Goal: Transaction & Acquisition: Book appointment/travel/reservation

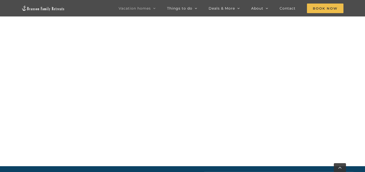
scroll to position [274, 0]
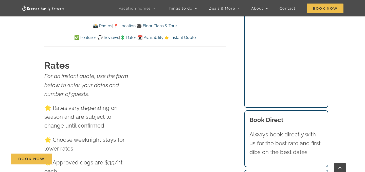
scroll to position [2957, 0]
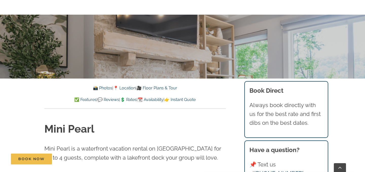
scroll to position [103, 0]
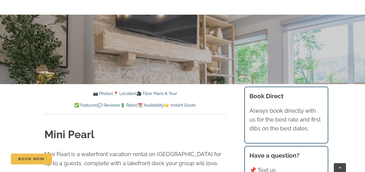
click at [158, 109] on div "📸 Photos | 📍 Location | 🎥 Floor Plans & Tour ✅ Features | 💬 Reviews | 💲 Rates |…" at bounding box center [134, 103] width 181 height 24
click at [158, 105] on link "📆 Availability" at bounding box center [150, 105] width 26 height 5
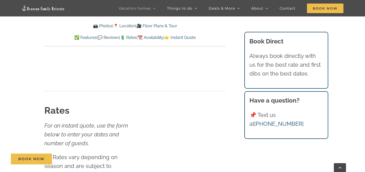
scroll to position [2544, 0]
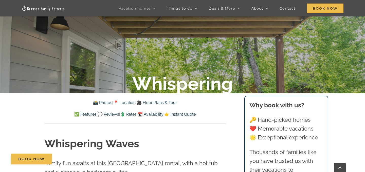
scroll to position [113, 0]
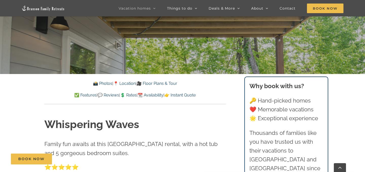
click at [156, 94] on link "📆 Availability" at bounding box center [150, 95] width 26 height 5
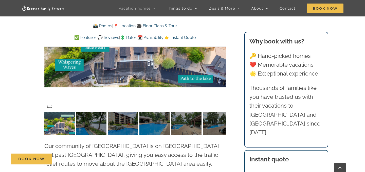
scroll to position [958, 0]
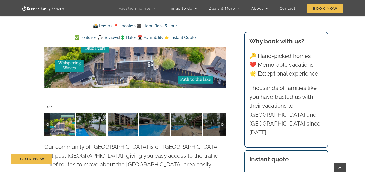
click at [66, 116] on img at bounding box center [59, 124] width 30 height 23
click at [81, 116] on img at bounding box center [91, 124] width 30 height 23
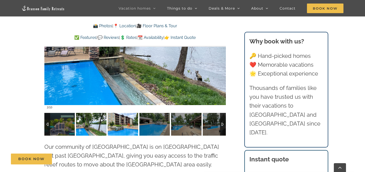
click at [127, 114] on img at bounding box center [123, 124] width 30 height 23
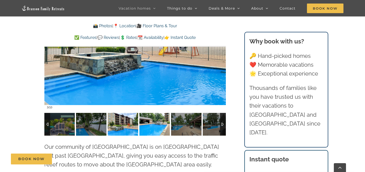
click at [150, 117] on img at bounding box center [154, 124] width 30 height 23
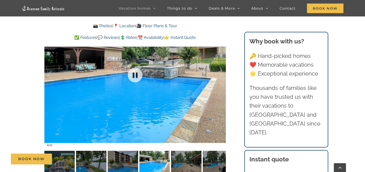
scroll to position [912, 0]
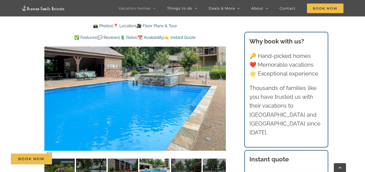
click at [206, 156] on div "Book Now" at bounding box center [186, 159] width 351 height 11
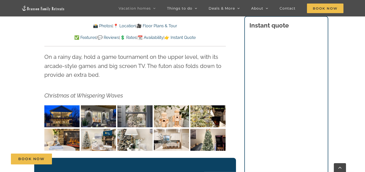
scroll to position [560, 0]
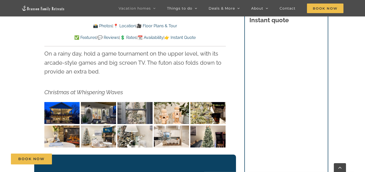
click at [66, 104] on img "Whispering Waves Christmas at Lake Taneycomo Branson Missouri-1353" at bounding box center [61, 113] width 35 height 22
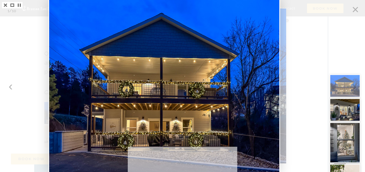
click at [323, 83] on div at bounding box center [182, 86] width 365 height 172
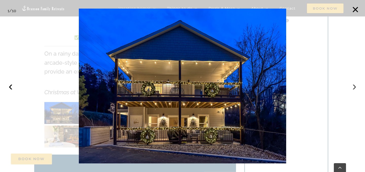
click at [351, 85] on button "›" at bounding box center [353, 86] width 11 height 11
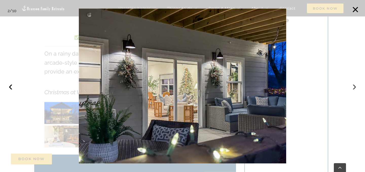
click at [351, 85] on button "›" at bounding box center [353, 86] width 11 height 11
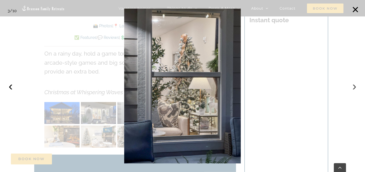
click at [351, 85] on button "›" at bounding box center [353, 86] width 11 height 11
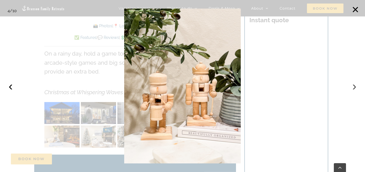
click at [350, 85] on button "›" at bounding box center [353, 86] width 11 height 11
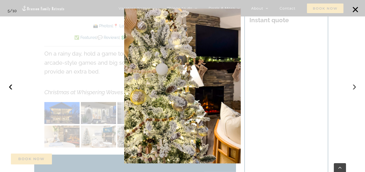
click at [350, 85] on button "›" at bounding box center [353, 86] width 11 height 11
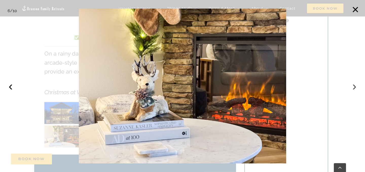
click at [350, 85] on button "›" at bounding box center [353, 86] width 11 height 11
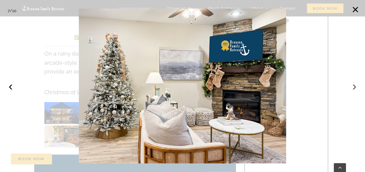
click at [350, 86] on button "›" at bounding box center [353, 86] width 11 height 11
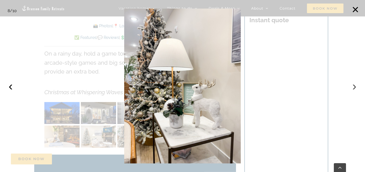
click at [350, 86] on button "›" at bounding box center [353, 86] width 11 height 11
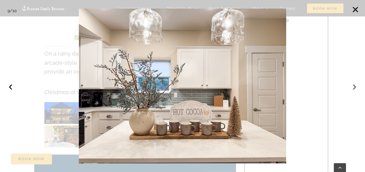
click at [350, 86] on button "›" at bounding box center [353, 86] width 11 height 11
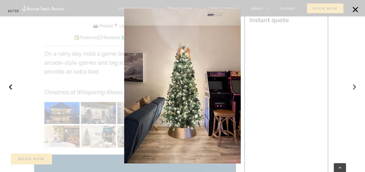
click at [350, 86] on button "›" at bounding box center [353, 86] width 11 height 11
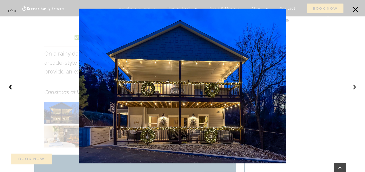
click at [350, 86] on button "›" at bounding box center [353, 86] width 11 height 11
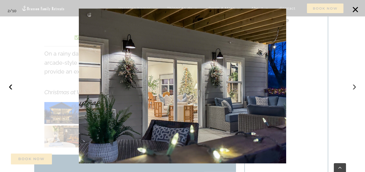
click at [350, 86] on button "›" at bounding box center [353, 86] width 11 height 11
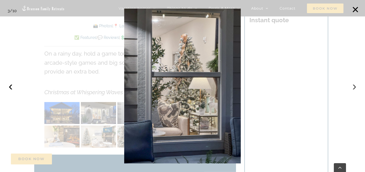
click at [350, 86] on button "›" at bounding box center [353, 86] width 11 height 11
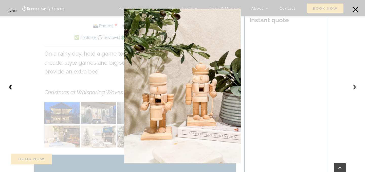
click at [349, 86] on button "›" at bounding box center [353, 86] width 11 height 11
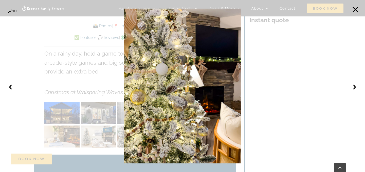
click at [44, 50] on div at bounding box center [182, 86] width 365 height 172
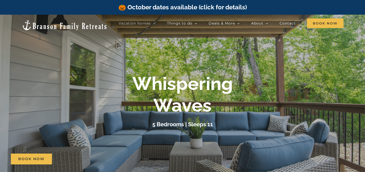
click at [316, 86] on div "Whispering Waves 5 Bedrooms | Sleeps 11" at bounding box center [182, 101] width 365 height 56
click at [331, 92] on div "Whispering Waves 5 Bedrooms | Sleeps 11" at bounding box center [182, 101] width 365 height 56
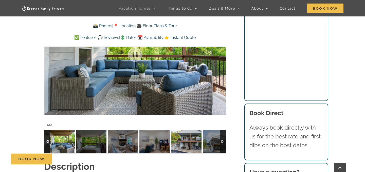
scroll to position [418, 0]
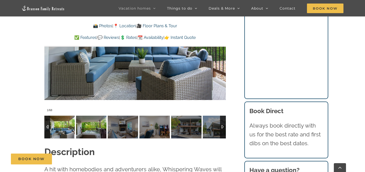
click at [83, 125] on img at bounding box center [91, 127] width 30 height 23
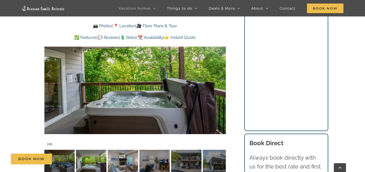
scroll to position [394, 0]
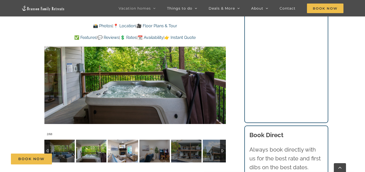
click at [113, 152] on img at bounding box center [123, 151] width 30 height 23
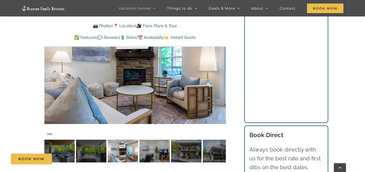
click at [146, 154] on div "Book Now" at bounding box center [186, 159] width 351 height 11
click at [165, 155] on div "Book Now" at bounding box center [186, 159] width 351 height 11
click at [184, 156] on div "Book Now" at bounding box center [186, 159] width 351 height 11
click at [189, 156] on div "Book Now" at bounding box center [186, 159] width 351 height 11
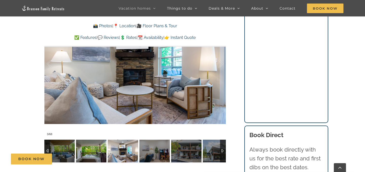
click at [89, 149] on img at bounding box center [91, 151] width 30 height 23
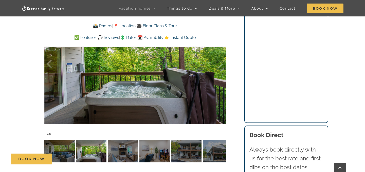
click at [45, 64] on div at bounding box center [134, 63] width 181 height 149
click at [46, 64] on div at bounding box center [134, 63] width 181 height 149
click at [48, 63] on div at bounding box center [55, 63] width 16 height 31
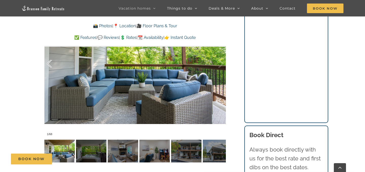
click at [48, 63] on div at bounding box center [55, 63] width 16 height 31
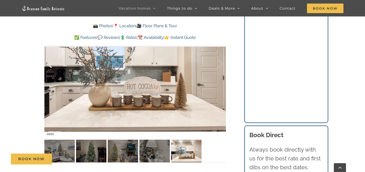
click at [48, 63] on div at bounding box center [55, 63] width 16 height 31
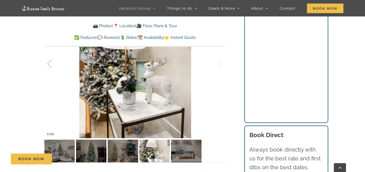
click at [48, 63] on div at bounding box center [55, 63] width 16 height 31
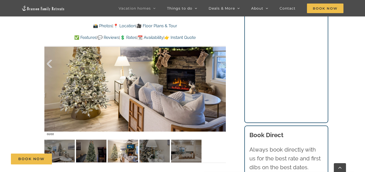
click at [48, 63] on div at bounding box center [55, 63] width 16 height 31
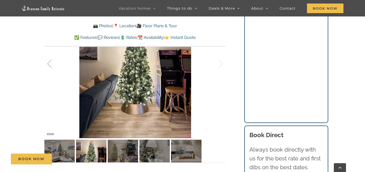
click at [48, 63] on div at bounding box center [55, 63] width 16 height 31
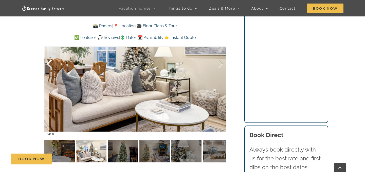
click at [48, 63] on div at bounding box center [55, 63] width 16 height 31
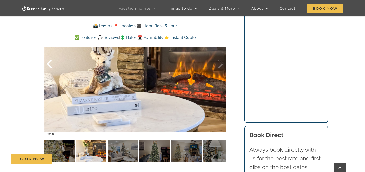
click at [48, 63] on div at bounding box center [55, 63] width 16 height 31
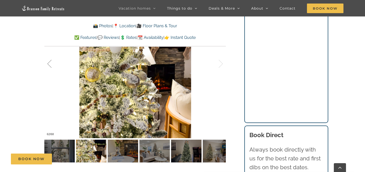
click at [48, 63] on div at bounding box center [55, 63] width 16 height 31
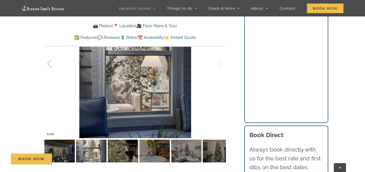
click at [48, 63] on div at bounding box center [55, 63] width 16 height 31
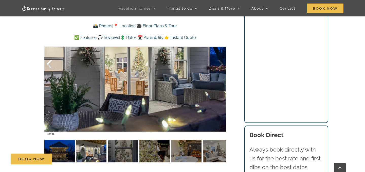
click at [48, 63] on div at bounding box center [55, 63] width 16 height 31
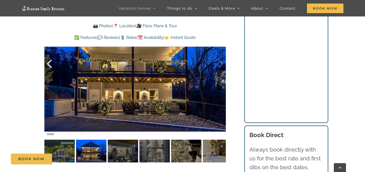
click at [48, 63] on div at bounding box center [55, 63] width 16 height 31
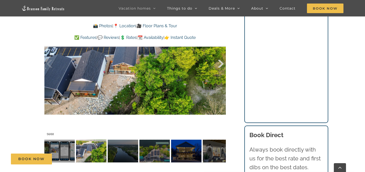
click at [221, 66] on div at bounding box center [215, 63] width 16 height 31
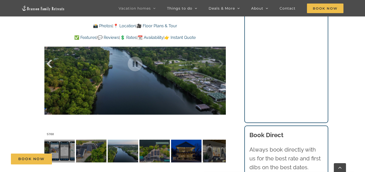
click at [49, 63] on div at bounding box center [55, 63] width 16 height 31
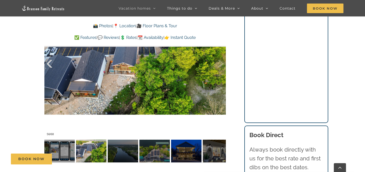
click at [49, 63] on div at bounding box center [55, 63] width 16 height 31
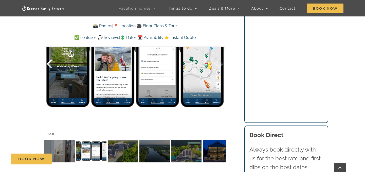
click at [49, 63] on div at bounding box center [55, 63] width 16 height 31
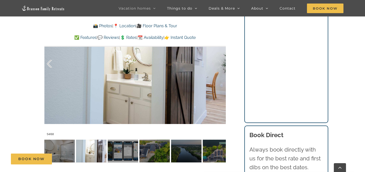
click at [49, 63] on div at bounding box center [55, 63] width 16 height 31
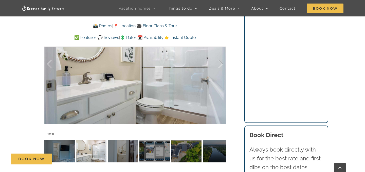
click at [161, 43] on div "📸 Photos | 📍 Location | 🎥 Floor Plans & Tour ✅ Features | 💬 Reviews | 💲 Rates |…" at bounding box center [134, 35] width 181 height 24
click at [161, 40] on link "📆 Availability" at bounding box center [150, 37] width 26 height 5
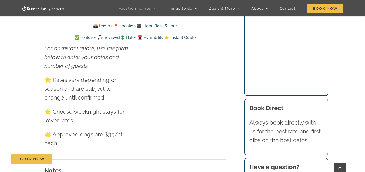
scroll to position [2626, 0]
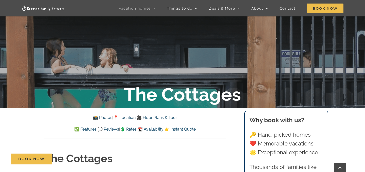
scroll to position [81, 0]
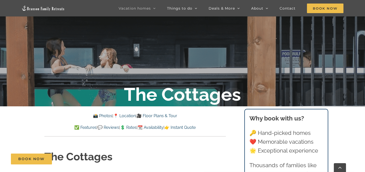
click at [161, 128] on link "📆 Availability" at bounding box center [150, 127] width 26 height 5
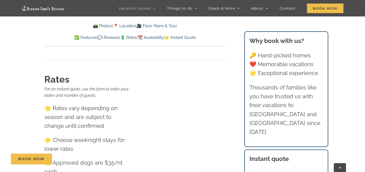
scroll to position [4984, 0]
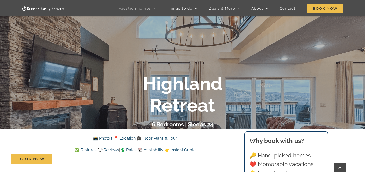
click at [160, 149] on link "📆 Availability" at bounding box center [150, 150] width 26 height 5
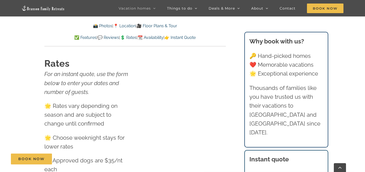
scroll to position [2739, 0]
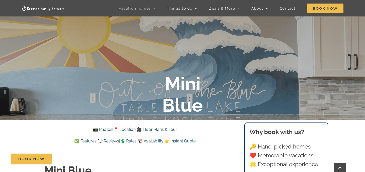
scroll to position [71, 0]
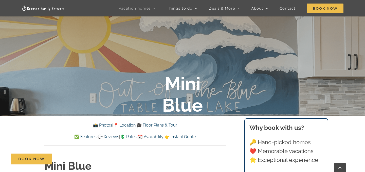
click at [162, 135] on link "📆 Availability" at bounding box center [150, 137] width 26 height 5
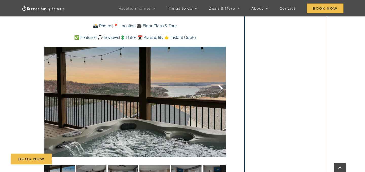
scroll to position [335, 0]
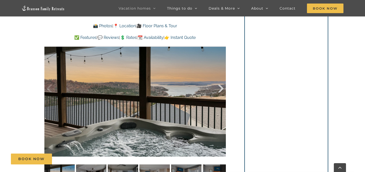
click at [222, 83] on div at bounding box center [215, 88] width 16 height 31
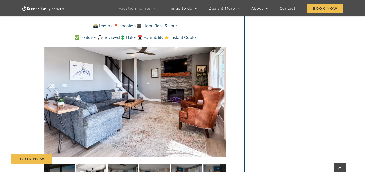
click at [222, 83] on div at bounding box center [215, 88] width 16 height 31
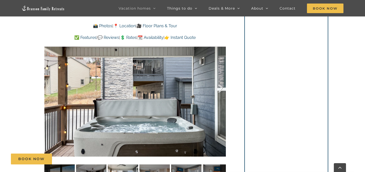
click at [222, 83] on div at bounding box center [215, 88] width 16 height 31
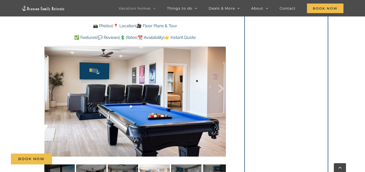
click at [222, 83] on div at bounding box center [215, 88] width 16 height 31
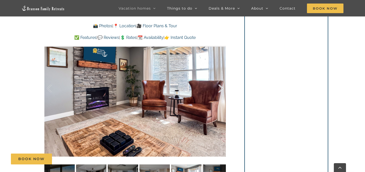
click at [222, 83] on div at bounding box center [215, 88] width 16 height 31
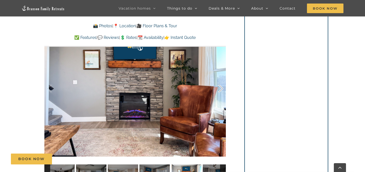
click at [222, 83] on div at bounding box center [215, 88] width 16 height 31
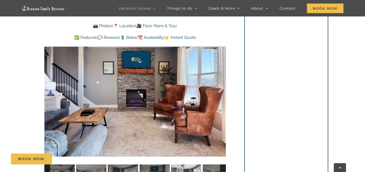
click at [222, 83] on div at bounding box center [215, 88] width 16 height 31
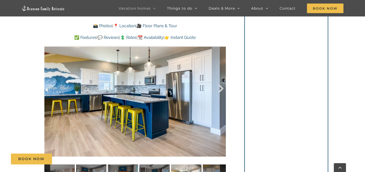
click at [222, 84] on div at bounding box center [215, 88] width 16 height 31
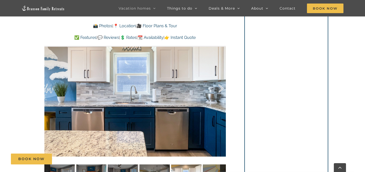
click at [222, 84] on div at bounding box center [215, 88] width 16 height 31
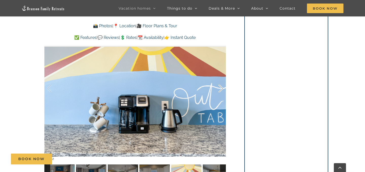
click at [222, 84] on div at bounding box center [215, 88] width 16 height 31
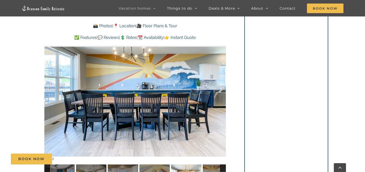
click at [222, 84] on div at bounding box center [215, 88] width 16 height 31
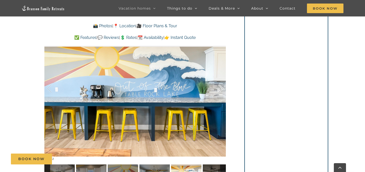
click at [222, 84] on div at bounding box center [215, 88] width 16 height 31
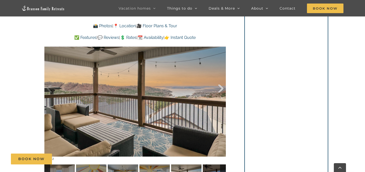
click at [222, 85] on div at bounding box center [215, 88] width 16 height 31
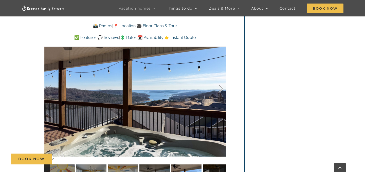
click at [222, 85] on div at bounding box center [215, 88] width 16 height 31
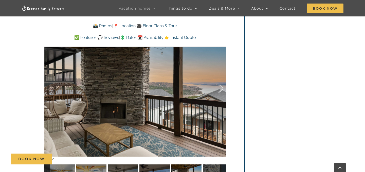
click at [222, 85] on div at bounding box center [215, 88] width 16 height 31
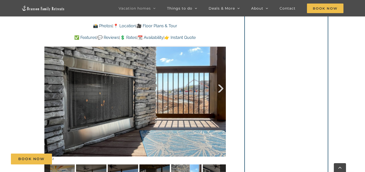
click at [222, 85] on div at bounding box center [215, 88] width 16 height 31
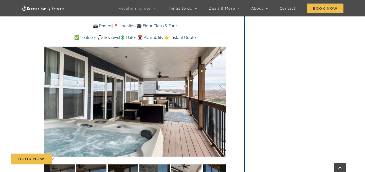
click at [222, 86] on div at bounding box center [215, 88] width 16 height 31
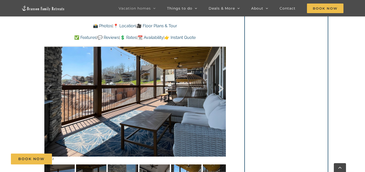
click at [222, 86] on div at bounding box center [215, 88] width 16 height 31
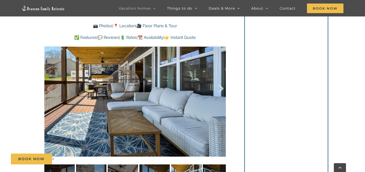
click at [222, 86] on div at bounding box center [215, 88] width 16 height 31
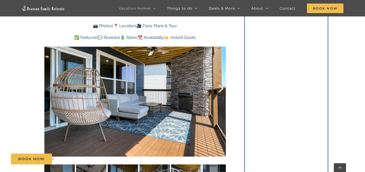
click at [222, 86] on div at bounding box center [215, 88] width 16 height 31
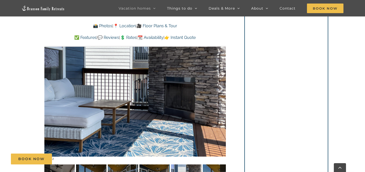
click at [222, 86] on div at bounding box center [215, 88] width 16 height 31
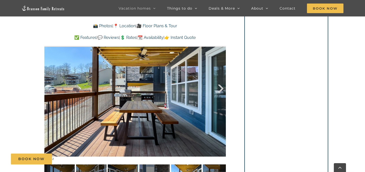
click at [222, 86] on div at bounding box center [215, 88] width 16 height 31
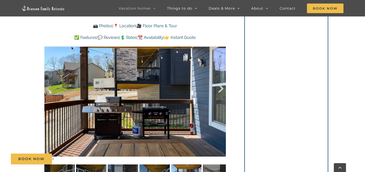
click at [222, 86] on div at bounding box center [215, 88] width 16 height 31
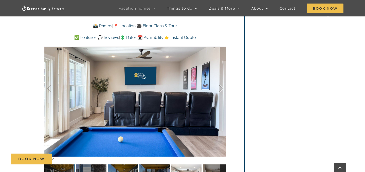
click at [222, 86] on div at bounding box center [215, 88] width 16 height 31
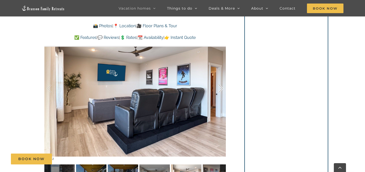
click at [222, 87] on div at bounding box center [215, 88] width 16 height 31
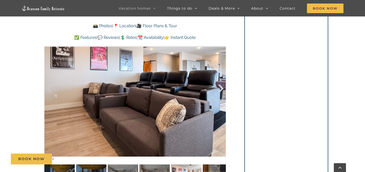
click at [222, 87] on div at bounding box center [215, 88] width 16 height 31
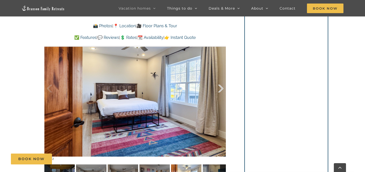
click at [222, 88] on div at bounding box center [215, 88] width 16 height 31
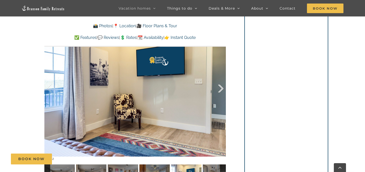
click at [222, 88] on div at bounding box center [215, 88] width 16 height 31
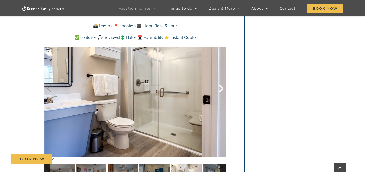
click at [222, 88] on div at bounding box center [215, 88] width 16 height 31
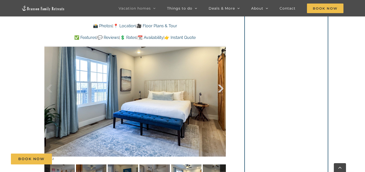
click at [222, 89] on div at bounding box center [215, 88] width 16 height 31
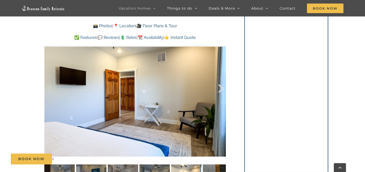
click at [222, 89] on div at bounding box center [215, 88] width 16 height 31
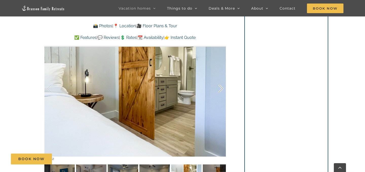
click at [222, 89] on div at bounding box center [215, 88] width 16 height 31
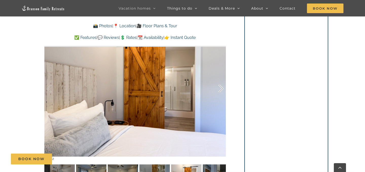
click at [222, 89] on div at bounding box center [215, 88] width 16 height 31
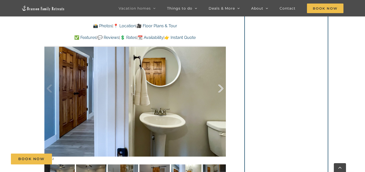
click at [222, 89] on div at bounding box center [215, 88] width 16 height 31
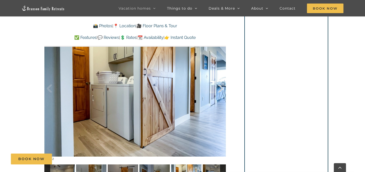
click at [222, 89] on div at bounding box center [215, 88] width 16 height 31
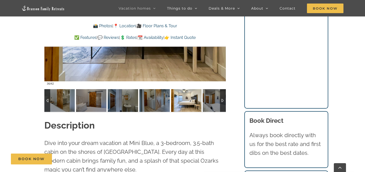
scroll to position [415, 0]
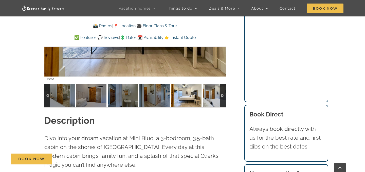
click at [222, 96] on div at bounding box center [223, 96] width 6 height 23
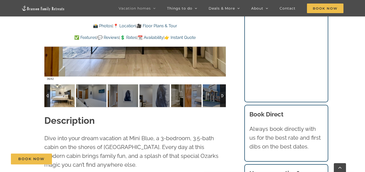
click at [222, 96] on div at bounding box center [223, 96] width 6 height 23
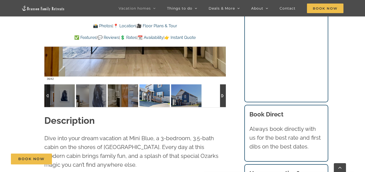
click at [151, 104] on img at bounding box center [154, 96] width 30 height 23
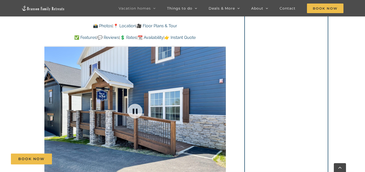
scroll to position [306, 0]
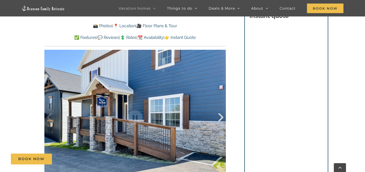
click at [222, 115] on div at bounding box center [215, 117] width 16 height 31
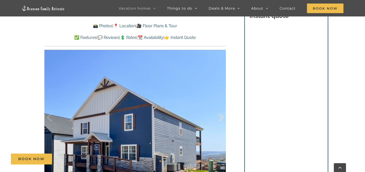
click at [222, 115] on div at bounding box center [215, 117] width 16 height 31
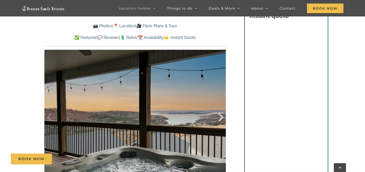
click at [222, 115] on div at bounding box center [215, 117] width 16 height 31
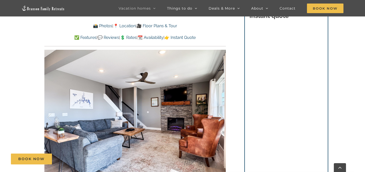
click at [222, 115] on div at bounding box center [215, 117] width 16 height 31
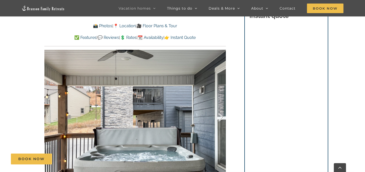
click at [222, 115] on div at bounding box center [215, 117] width 16 height 31
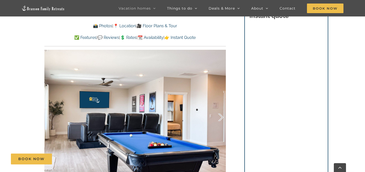
click at [222, 115] on div at bounding box center [215, 117] width 16 height 31
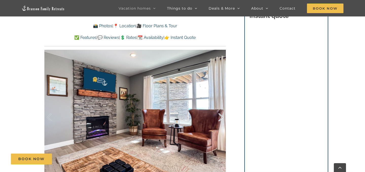
click at [222, 115] on div at bounding box center [215, 117] width 16 height 31
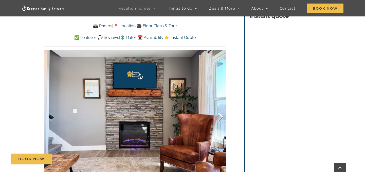
click at [222, 115] on div at bounding box center [215, 117] width 16 height 31
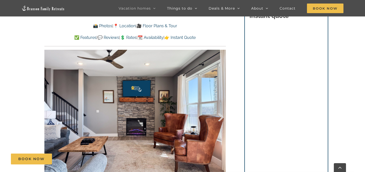
click at [222, 115] on div at bounding box center [215, 117] width 16 height 31
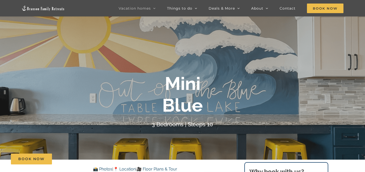
scroll to position [27, 0]
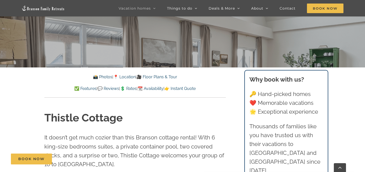
click at [161, 90] on link "📆 Availability" at bounding box center [150, 88] width 26 height 5
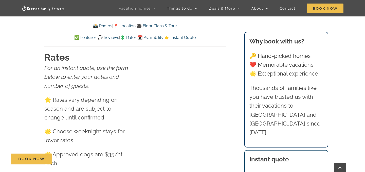
scroll to position [2953, 0]
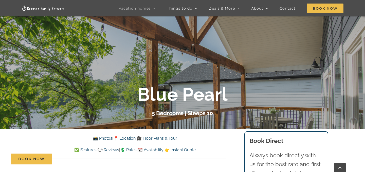
click at [163, 151] on link "📆 Availability" at bounding box center [150, 150] width 26 height 5
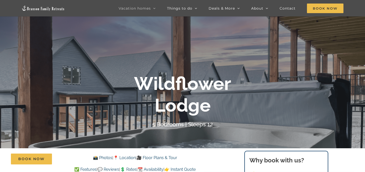
scroll to position [55, 0]
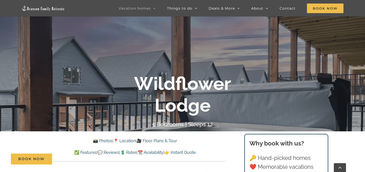
click at [162, 152] on link "📆 Availability" at bounding box center [150, 152] width 26 height 5
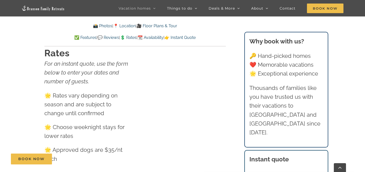
scroll to position [2776, 0]
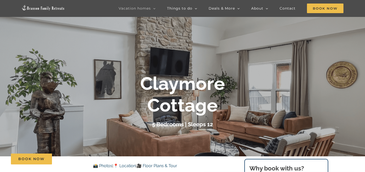
scroll to position [45, 0]
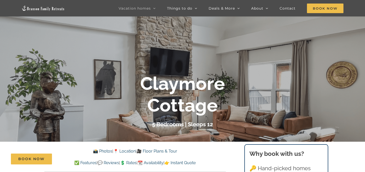
click at [160, 161] on div "Book Now" at bounding box center [186, 159] width 351 height 11
click at [160, 164] on div "Book Now" at bounding box center [186, 159] width 351 height 11
click at [150, 163] on div "Book Now" at bounding box center [186, 159] width 351 height 11
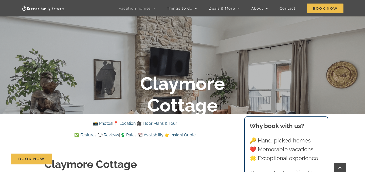
click at [161, 135] on link "📆 Availability" at bounding box center [150, 135] width 26 height 5
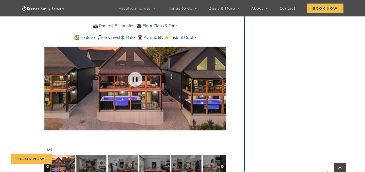
scroll to position [344, 0]
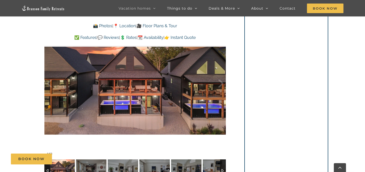
click at [67, 166] on img at bounding box center [59, 171] width 30 height 23
click at [220, 83] on div at bounding box center [215, 83] width 16 height 31
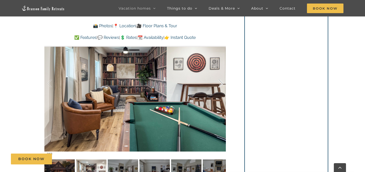
click at [220, 83] on div at bounding box center [215, 83] width 16 height 31
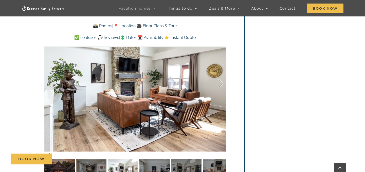
click at [220, 83] on div at bounding box center [215, 83] width 16 height 31
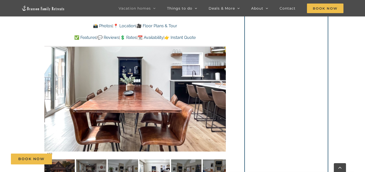
click at [220, 83] on div at bounding box center [215, 83] width 16 height 31
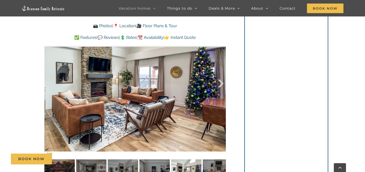
click at [220, 83] on div at bounding box center [215, 83] width 16 height 31
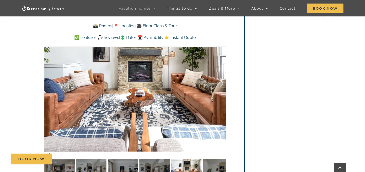
click at [220, 83] on div at bounding box center [215, 83] width 16 height 31
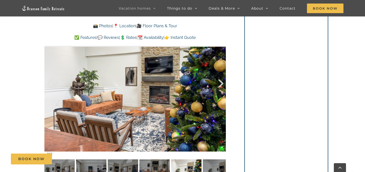
click at [220, 83] on div at bounding box center [215, 83] width 16 height 31
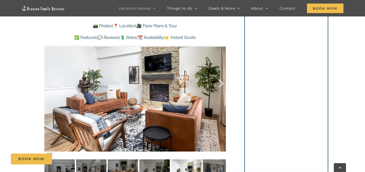
click at [220, 83] on div at bounding box center [215, 83] width 16 height 31
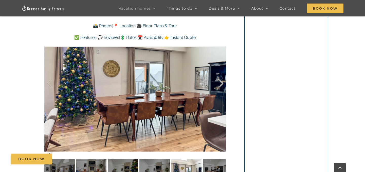
click at [220, 83] on div at bounding box center [215, 83] width 16 height 31
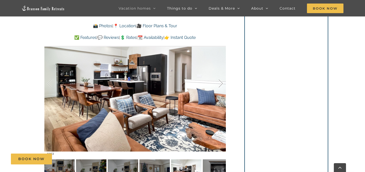
click at [220, 83] on div at bounding box center [215, 83] width 16 height 31
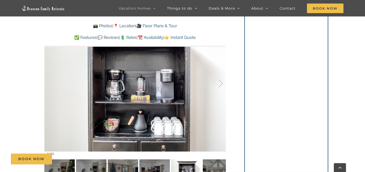
click at [220, 83] on div at bounding box center [215, 83] width 16 height 31
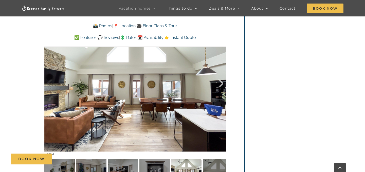
click at [220, 83] on div at bounding box center [215, 83] width 16 height 31
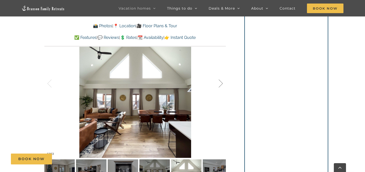
click at [220, 83] on div at bounding box center [215, 83] width 16 height 31
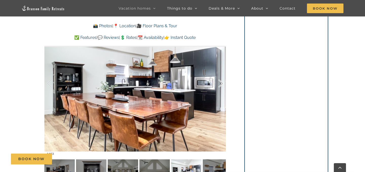
click at [220, 83] on div at bounding box center [215, 83] width 16 height 31
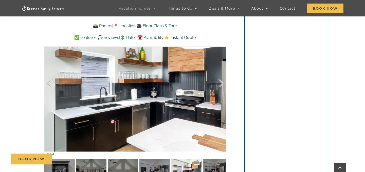
click at [220, 83] on div at bounding box center [215, 83] width 16 height 31
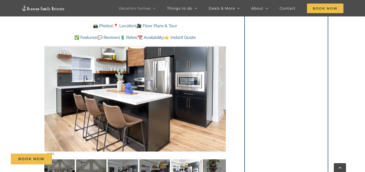
click at [220, 83] on div at bounding box center [215, 83] width 16 height 31
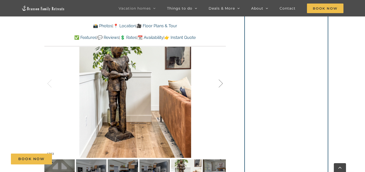
click at [220, 83] on div at bounding box center [215, 83] width 16 height 31
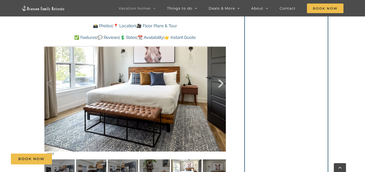
click at [220, 83] on div at bounding box center [215, 83] width 16 height 31
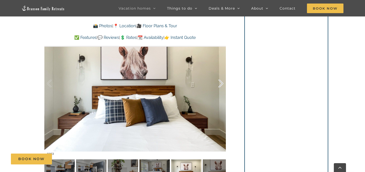
click at [220, 83] on div at bounding box center [215, 83] width 16 height 31
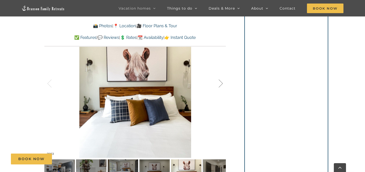
click at [220, 83] on div at bounding box center [215, 83] width 16 height 31
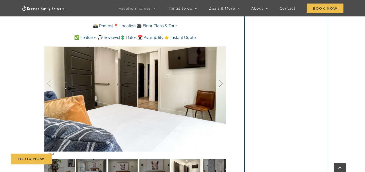
click at [220, 83] on div at bounding box center [215, 83] width 16 height 31
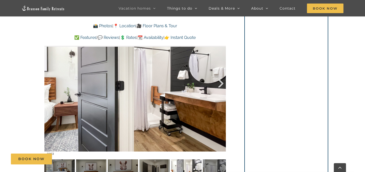
click at [220, 83] on div at bounding box center [215, 83] width 16 height 31
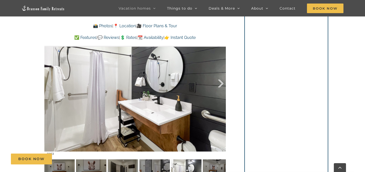
click at [220, 83] on div at bounding box center [215, 83] width 16 height 31
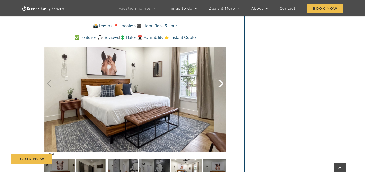
click at [220, 83] on div at bounding box center [215, 83] width 16 height 31
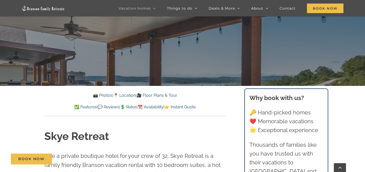
click at [159, 109] on link "📆 Availability" at bounding box center [150, 107] width 26 height 5
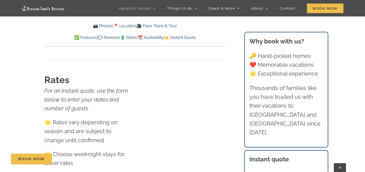
scroll to position [2992, 0]
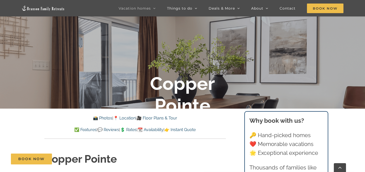
click at [154, 131] on link "📆 Availability" at bounding box center [150, 130] width 26 height 5
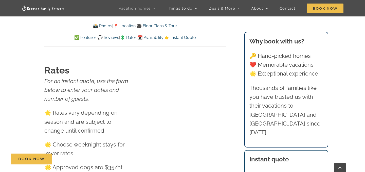
scroll to position [2693, 0]
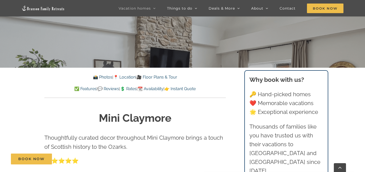
click at [161, 90] on link "📆 Availability" at bounding box center [150, 89] width 26 height 5
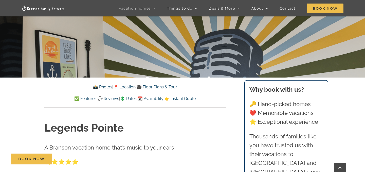
click at [163, 99] on link "📆 Availability" at bounding box center [150, 98] width 26 height 5
